Goal: Information Seeking & Learning: Learn about a topic

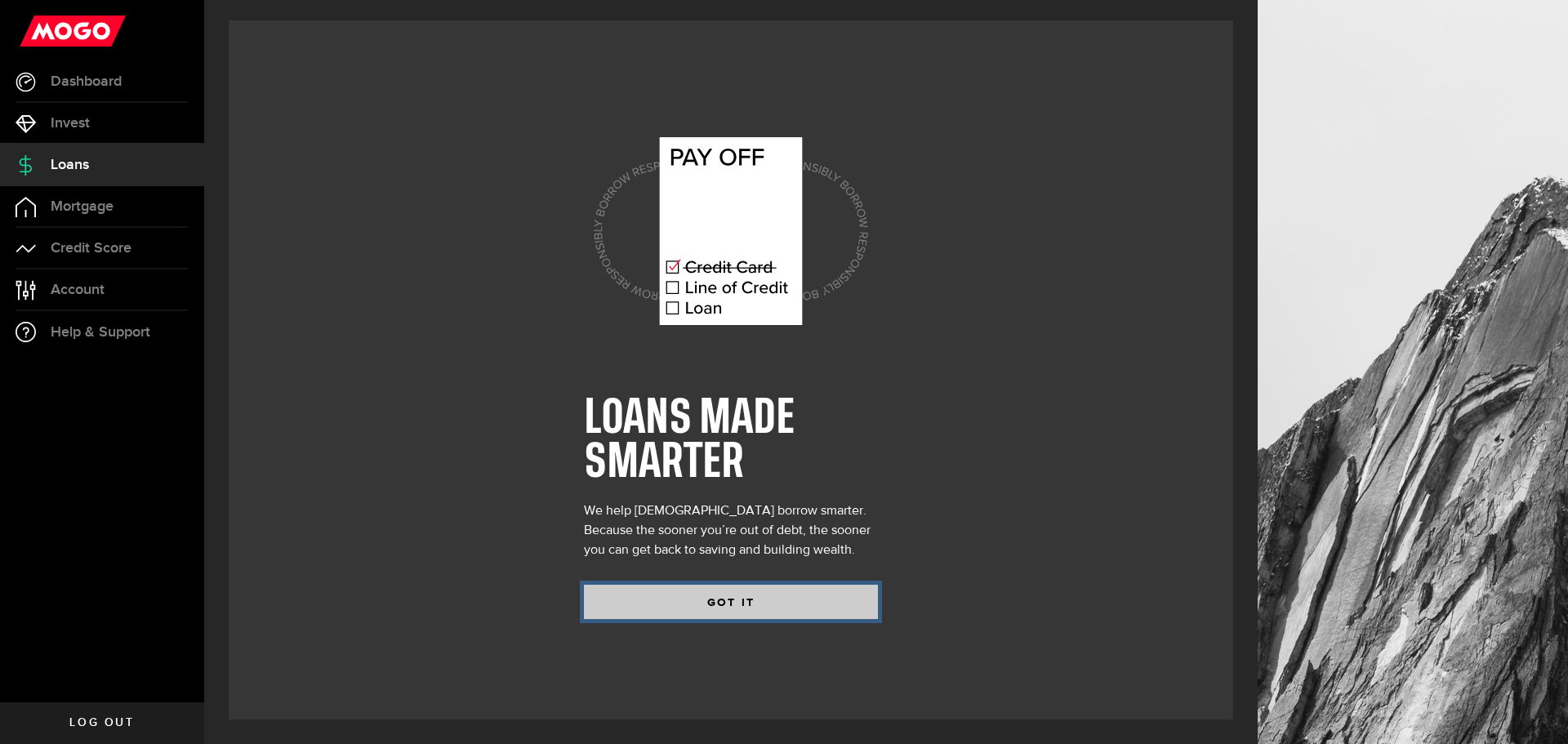
click at [716, 592] on button "GOT IT" at bounding box center [731, 602] width 294 height 34
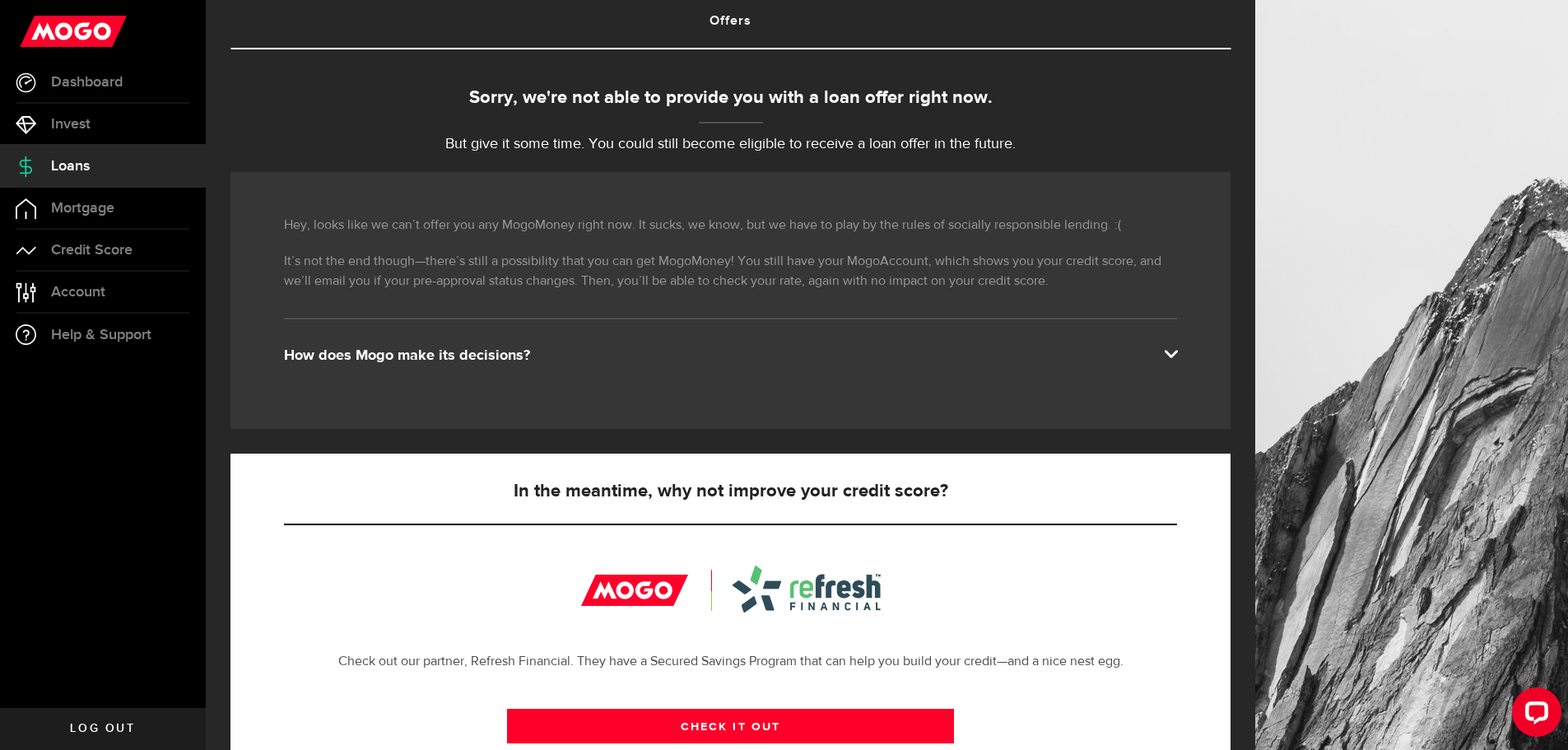
scroll to position [82, 0]
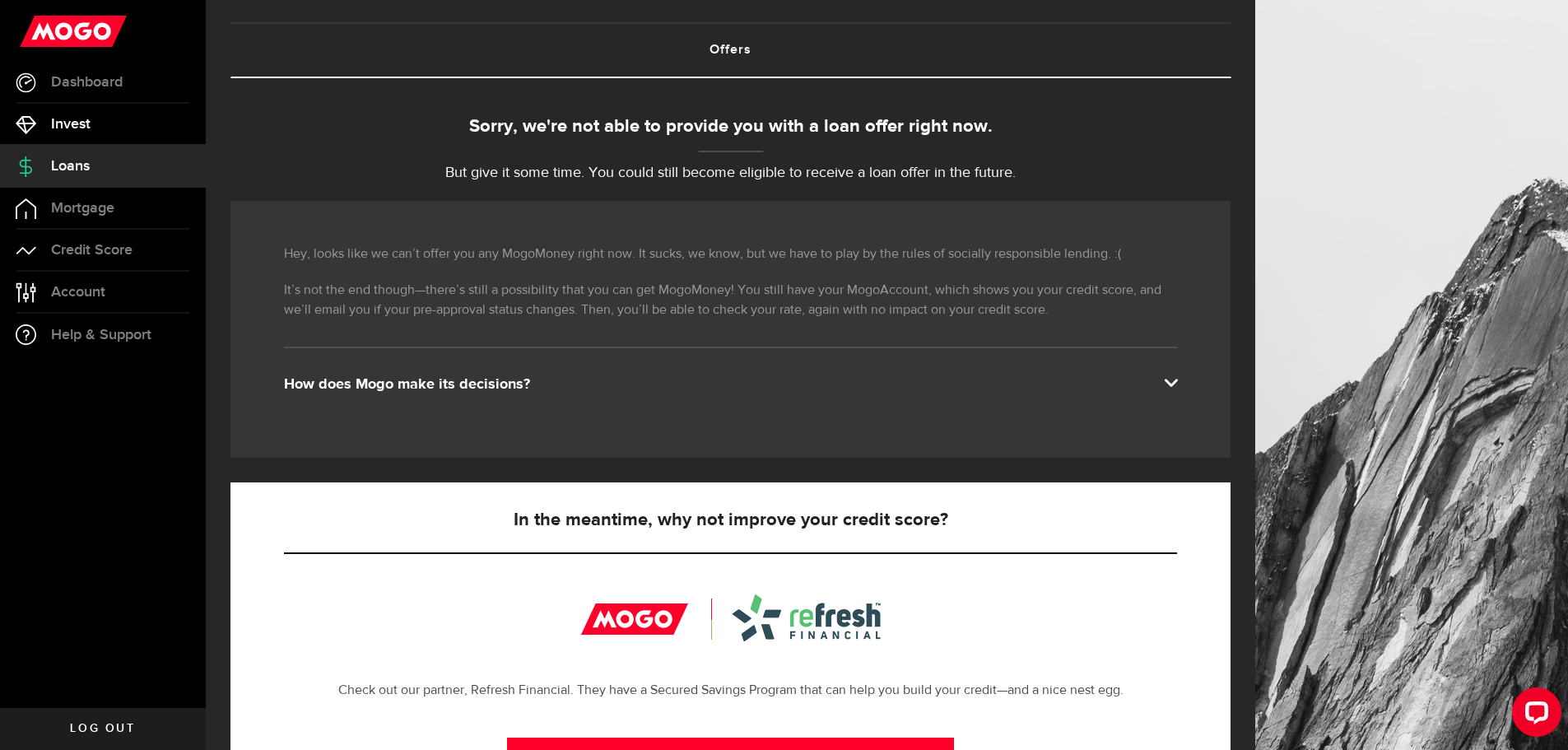
click at [73, 137] on link "Invest" at bounding box center [102, 124] width 205 height 41
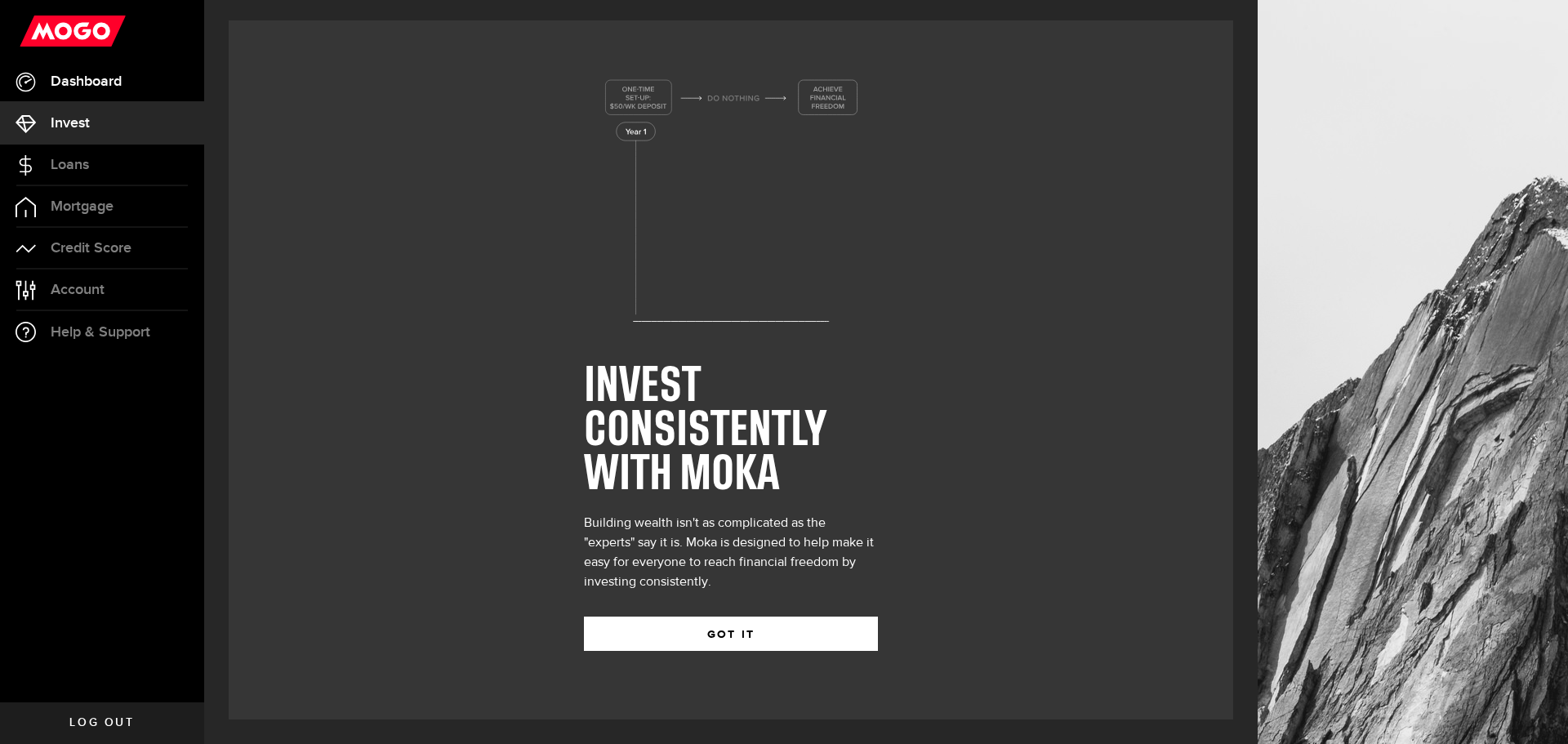
click at [110, 88] on span "Dashboard" at bounding box center [86, 82] width 71 height 14
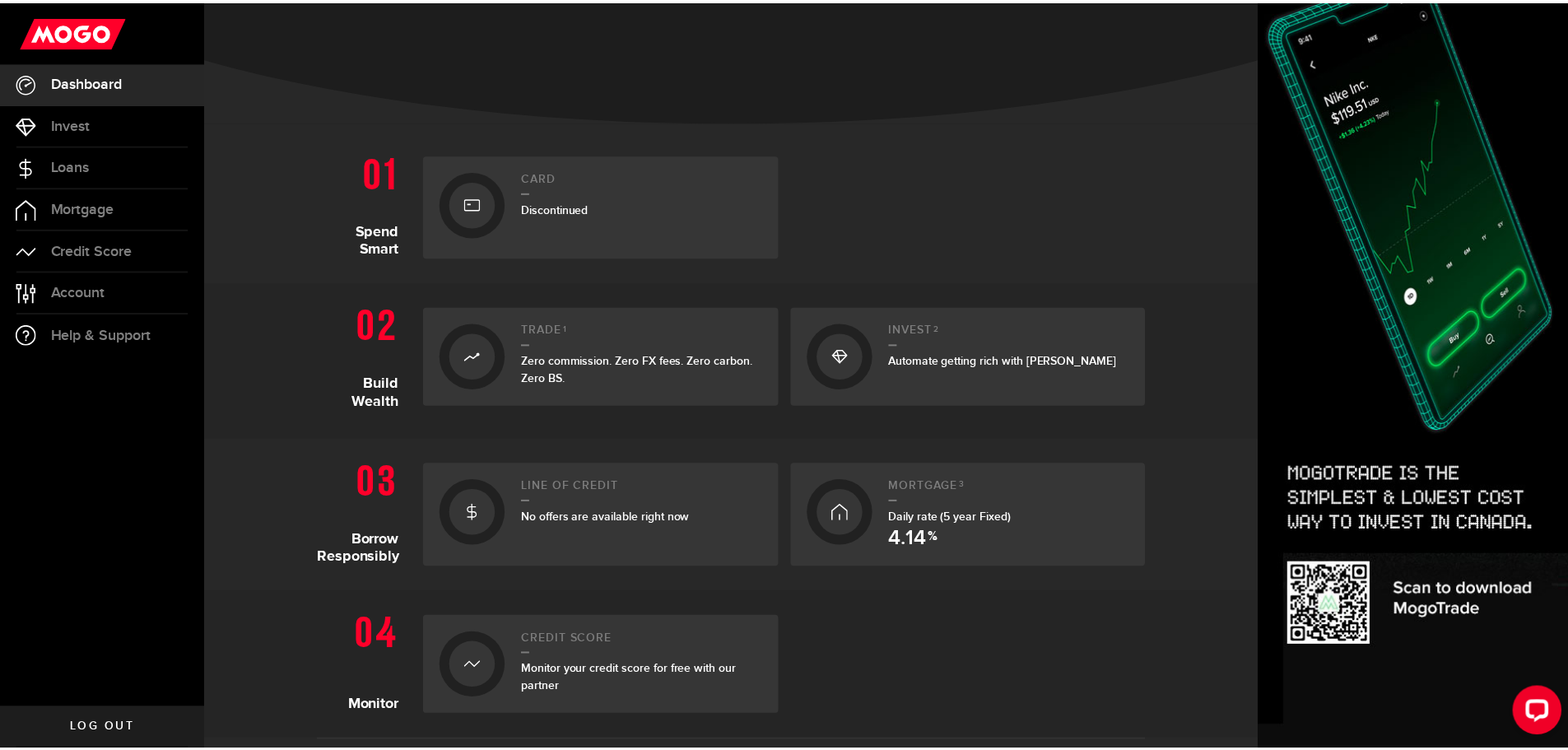
scroll to position [329, 0]
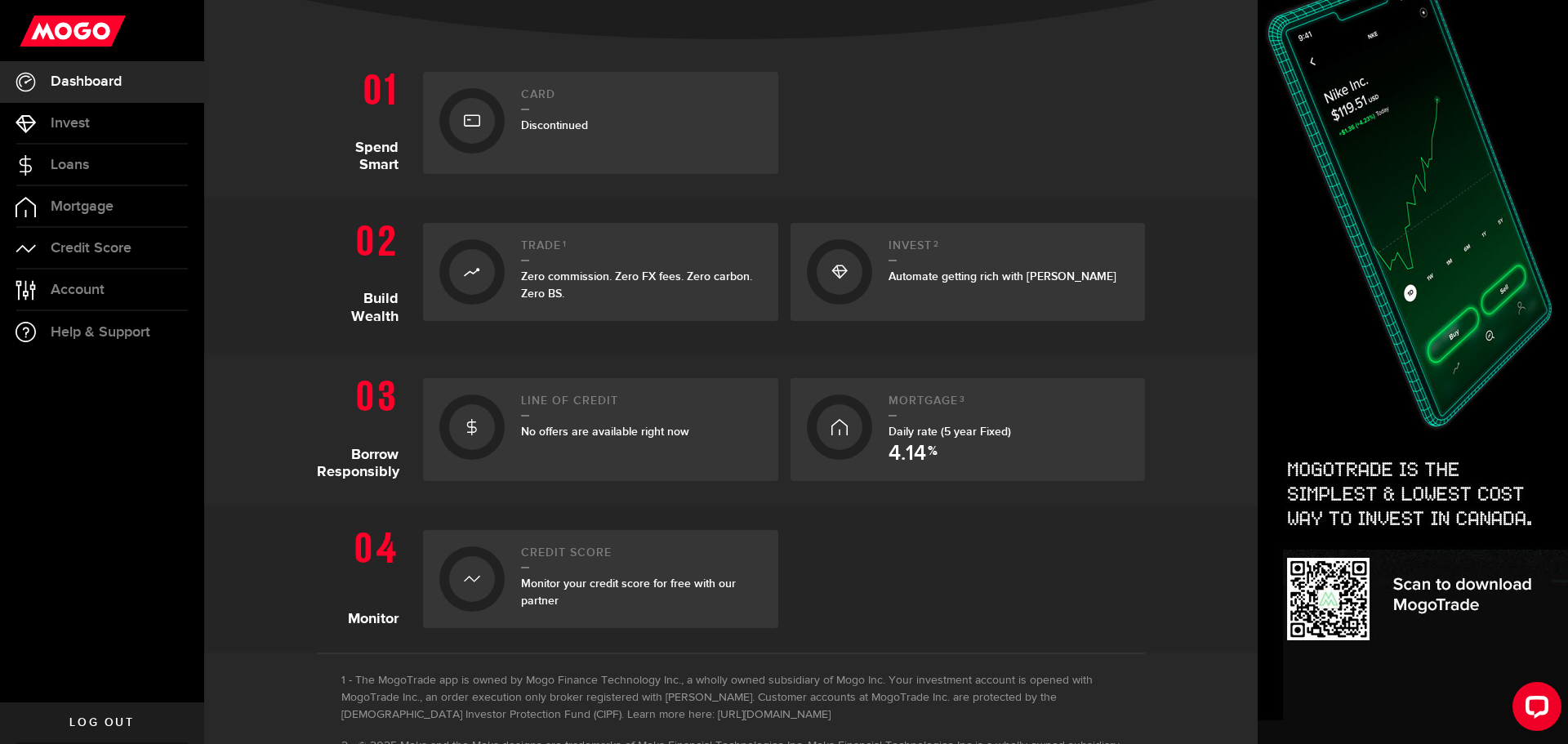
click at [837, 425] on icon at bounding box center [839, 427] width 16 height 26
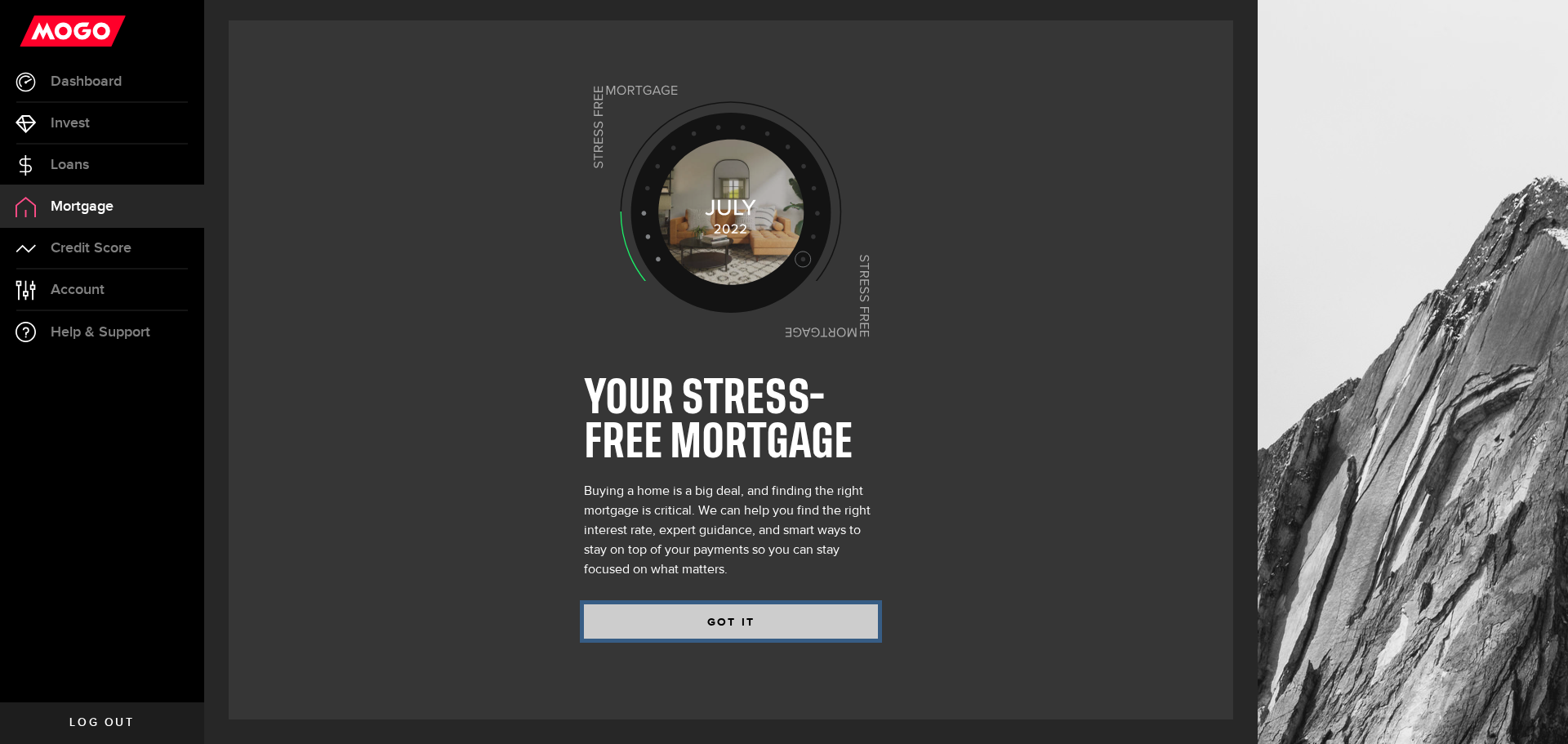
click at [731, 609] on button "GOT IT" at bounding box center [731, 622] width 294 height 34
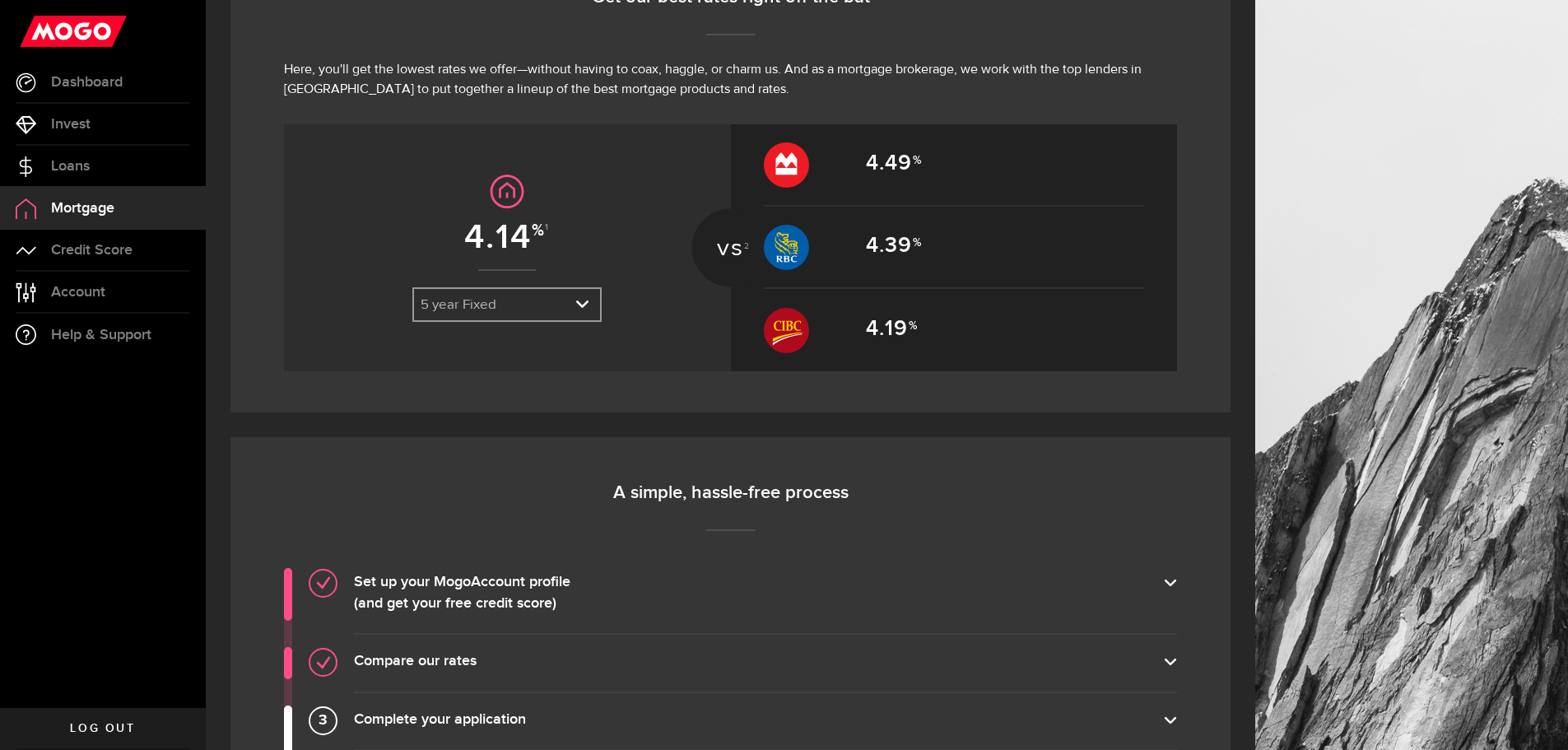
scroll to position [741, 0]
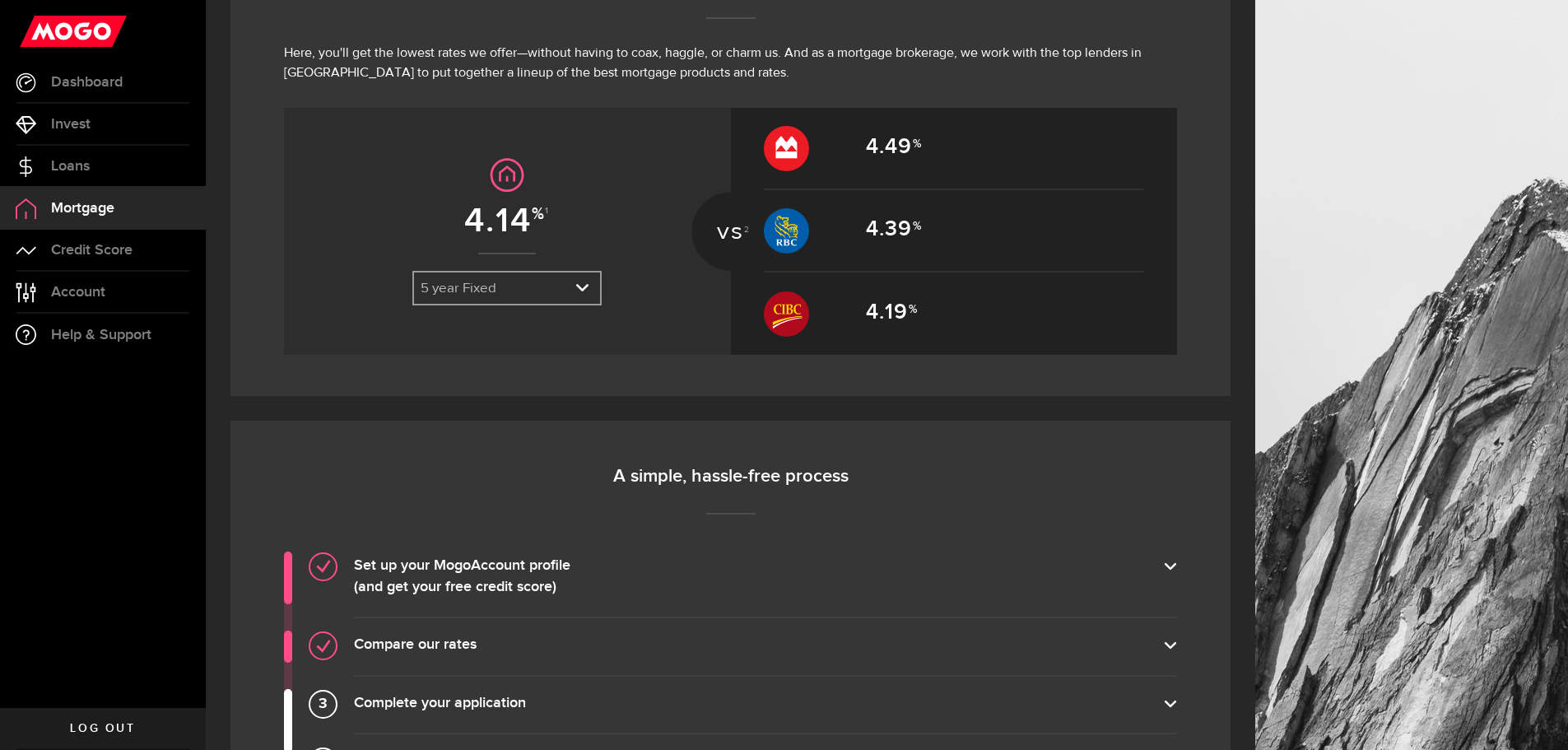
click at [543, 270] on div "5 year Fixed 5 year Fixed 3 year Fixed 5 year Variable" at bounding box center [506, 288] width 189 height 35
click at [542, 278] on link "expand select" at bounding box center [507, 288] width 186 height 31
click at [508, 358] on li "5 year Variable" at bounding box center [507, 370] width 186 height 26
click at [517, 283] on link "expand select" at bounding box center [507, 288] width 186 height 31
drag, startPoint x: 514, startPoint y: 337, endPoint x: 517, endPoint y: 323, distance: 14.3
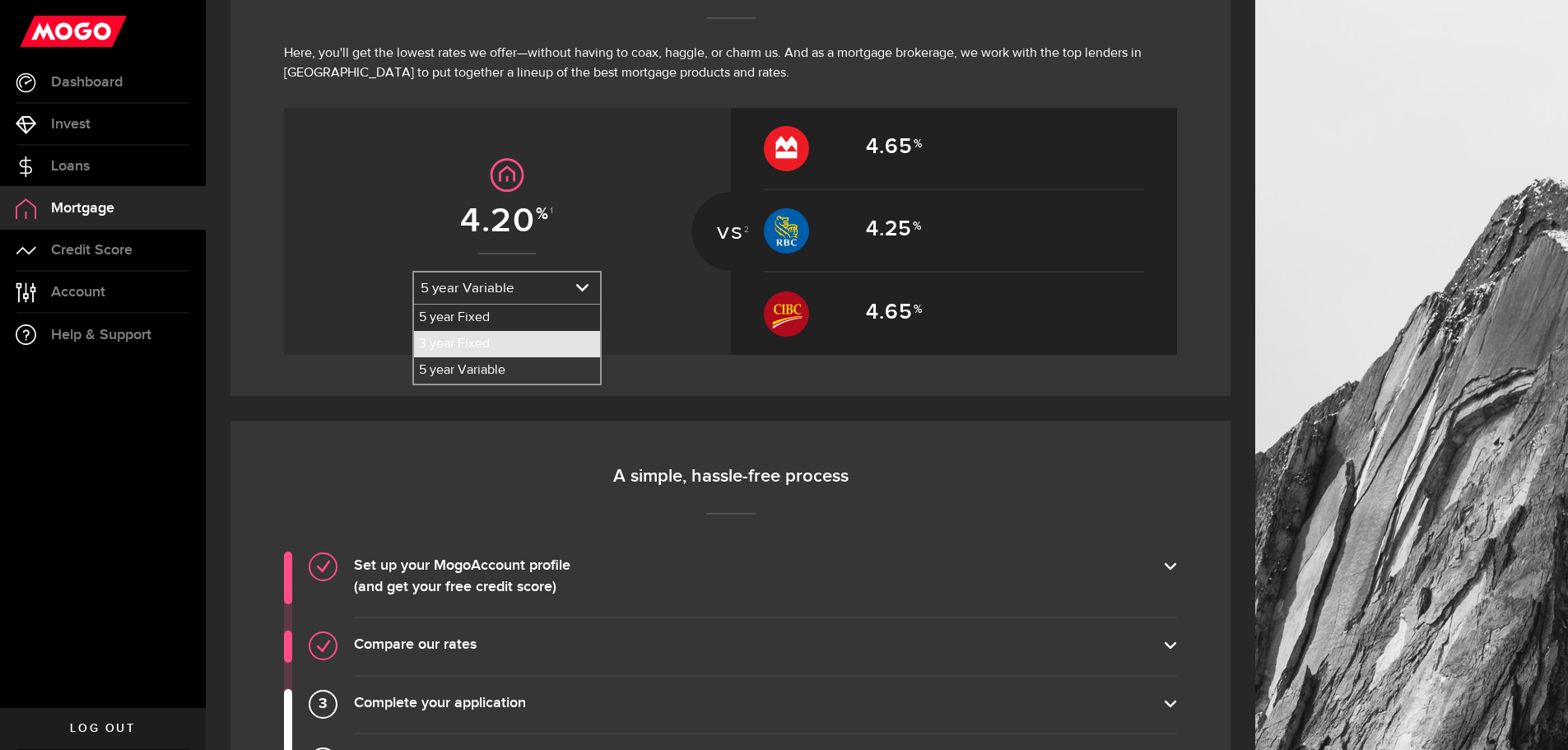
click at [514, 337] on li "3 year Fixed" at bounding box center [507, 343] width 186 height 26
click at [523, 286] on link "expand select" at bounding box center [507, 288] width 186 height 31
click at [496, 314] on li "5 year Fixed" at bounding box center [507, 317] width 186 height 26
select select "3knYdhfXw4iYoq2m0WGQES"
click at [717, 474] on h4 "A simple, hassle-free process" at bounding box center [731, 476] width 893 height 23
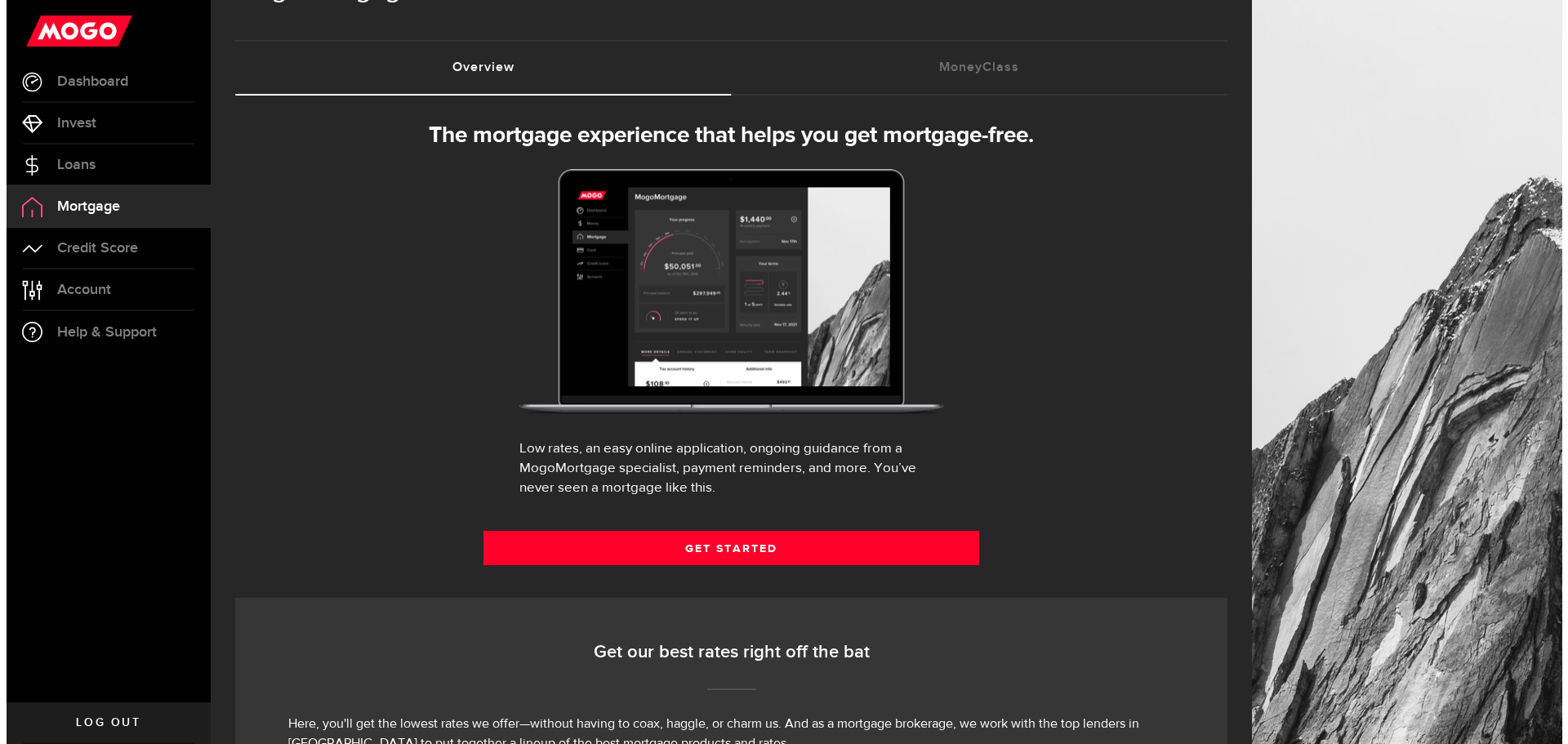
scroll to position [0, 0]
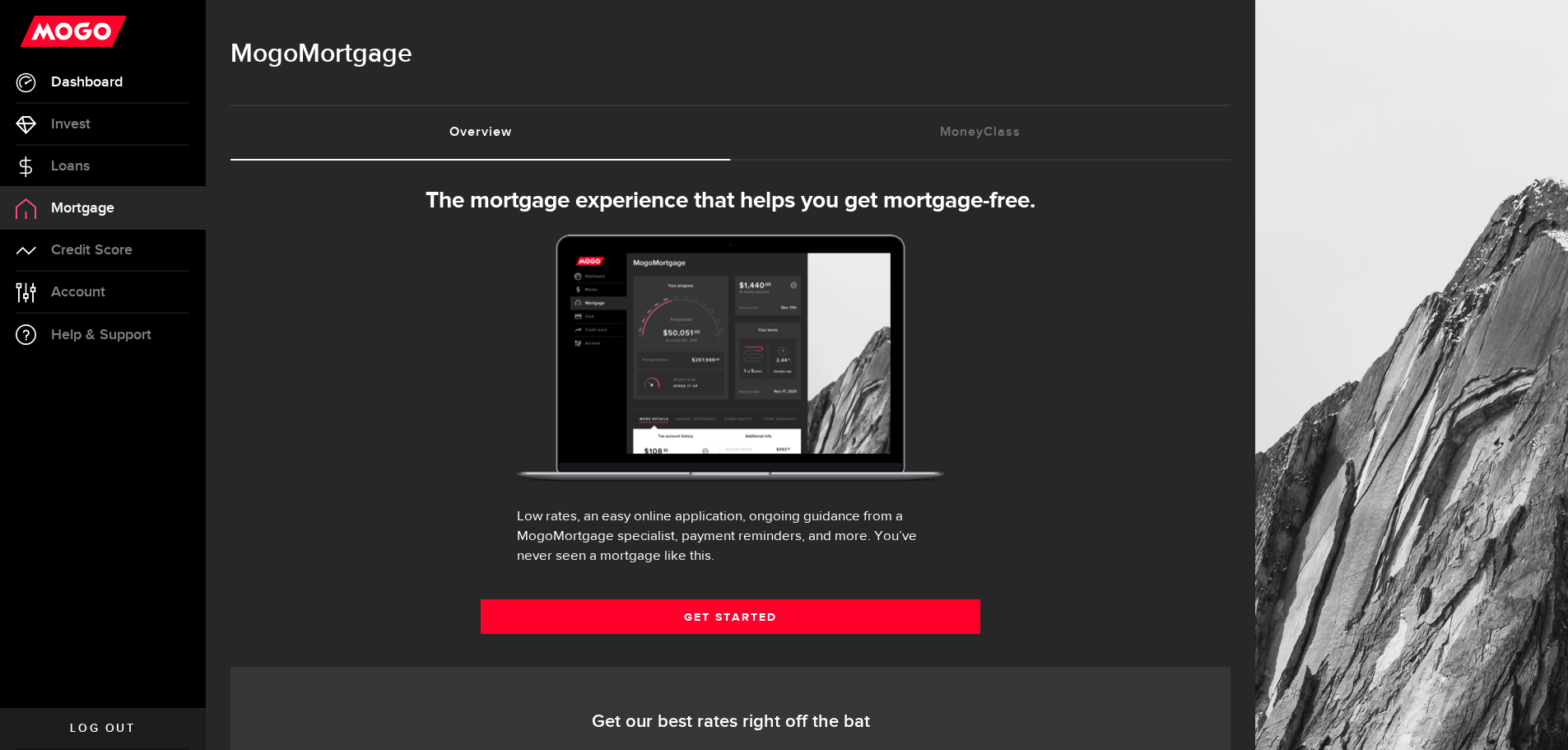
click at [45, 88] on link "Dashboard" at bounding box center [102, 82] width 205 height 41
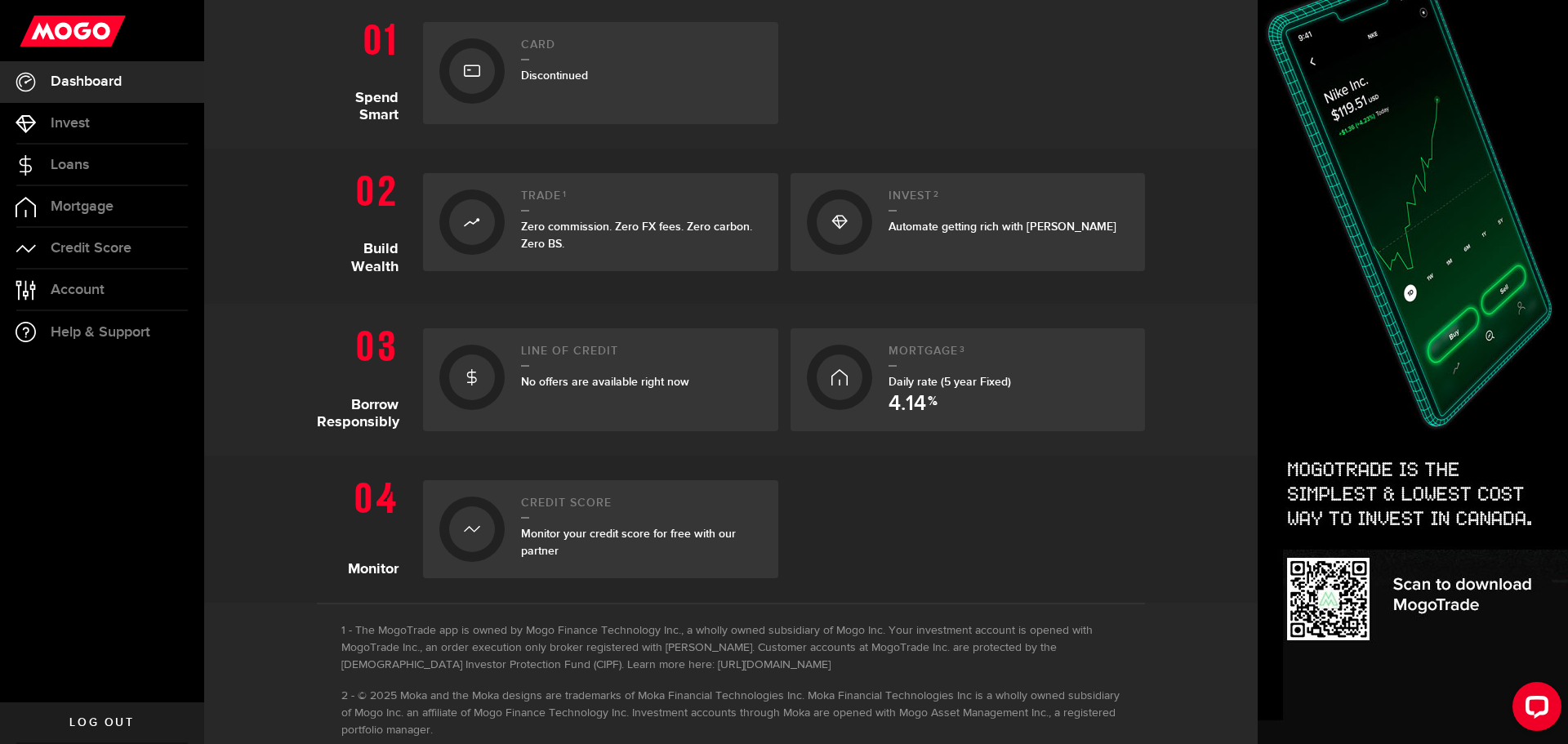
scroll to position [295, 0]
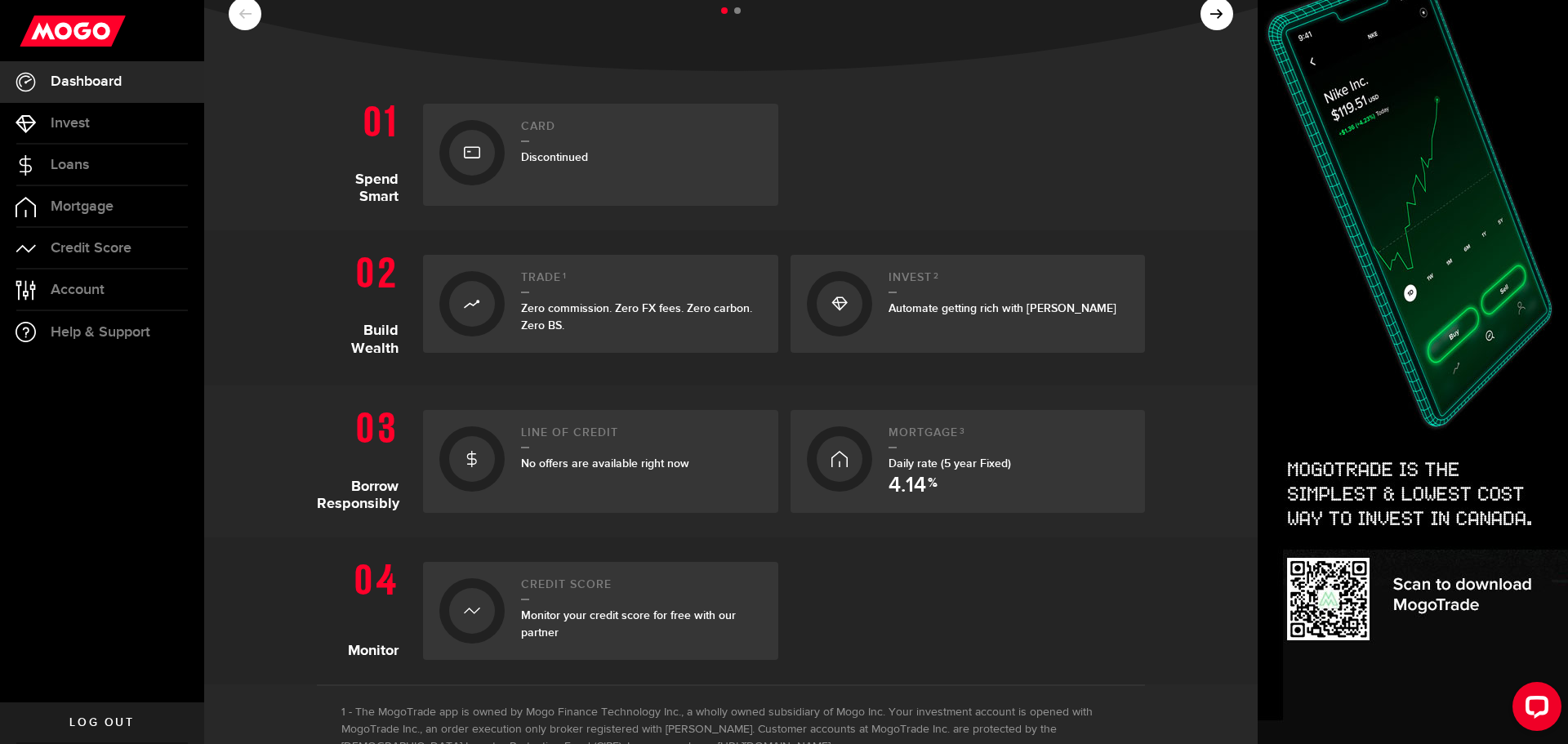
click at [855, 312] on div at bounding box center [839, 304] width 65 height 65
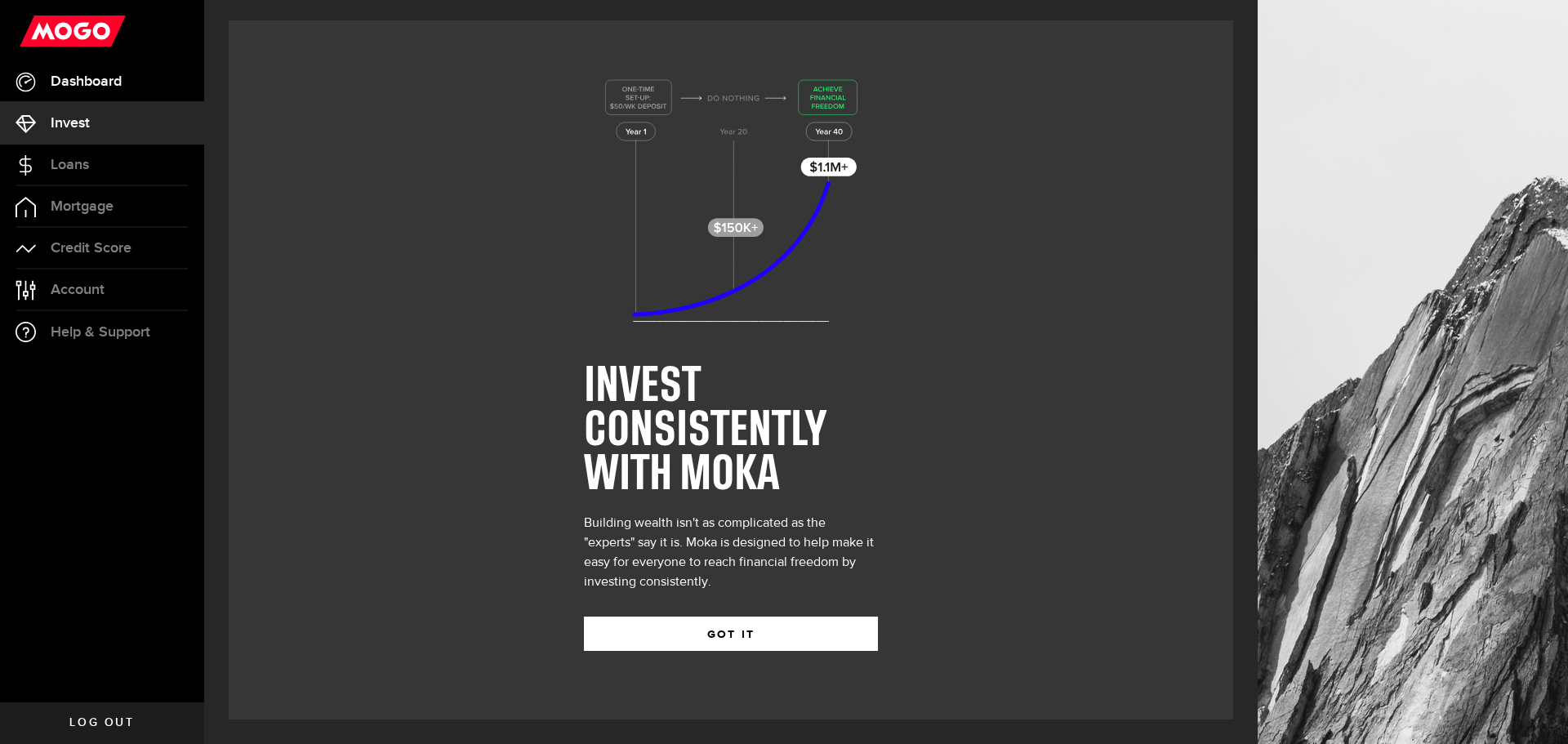
click at [60, 71] on link "Dashboard" at bounding box center [102, 82] width 204 height 41
